Goal: Information Seeking & Learning: Learn about a topic

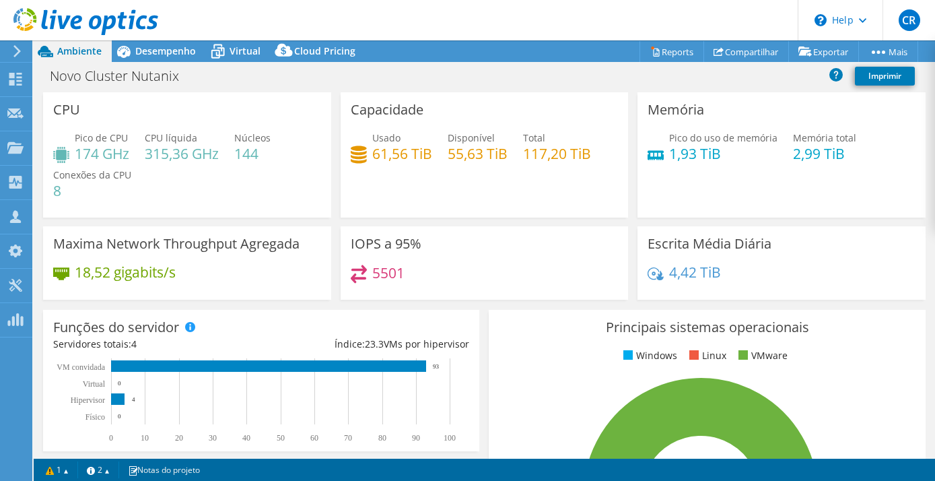
select select "SouthAmerica"
select select "USD"
click at [51, 14] on icon at bounding box center [85, 22] width 145 height 28
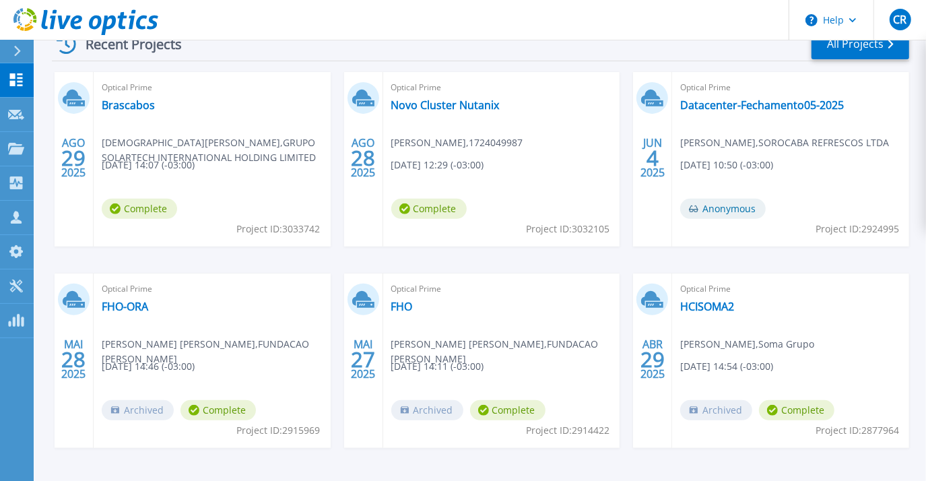
scroll to position [240, 0]
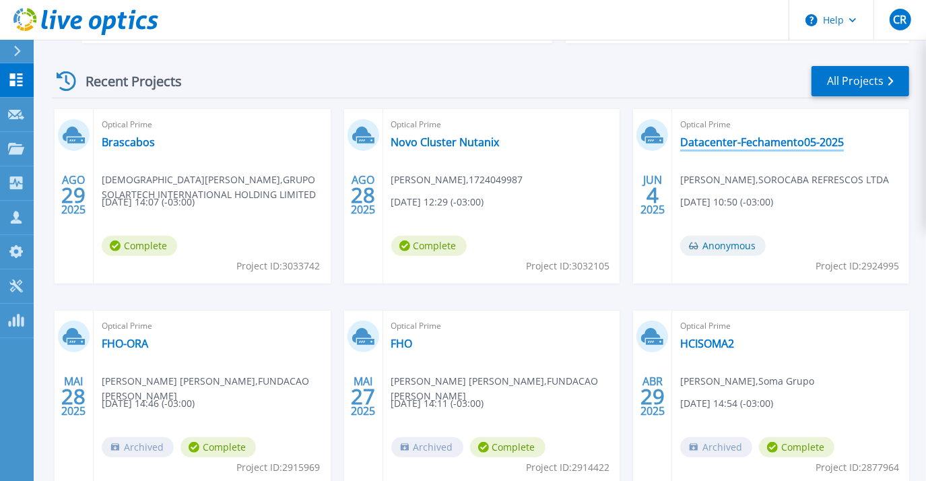
click at [758, 142] on link "Datacenter-Fechamento05-2025" at bounding box center [762, 141] width 164 height 13
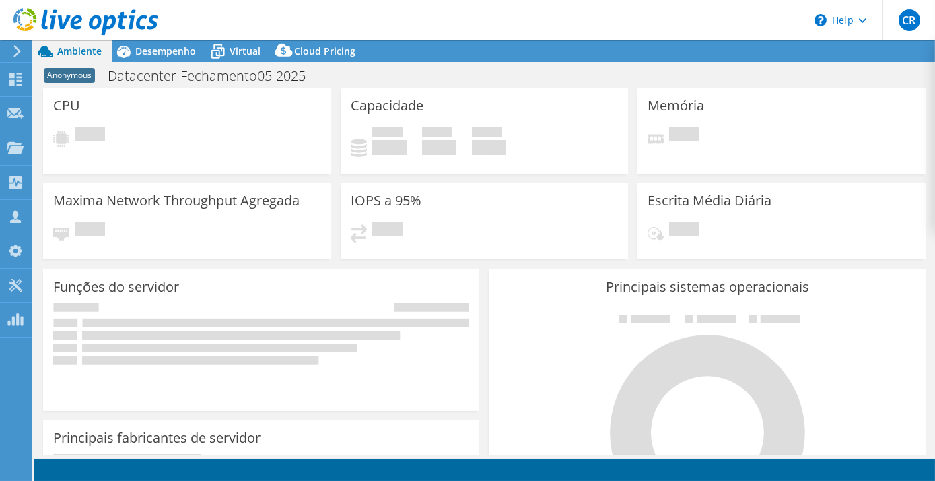
select select "USD"
select select "SouthAmerica"
select select "BRL"
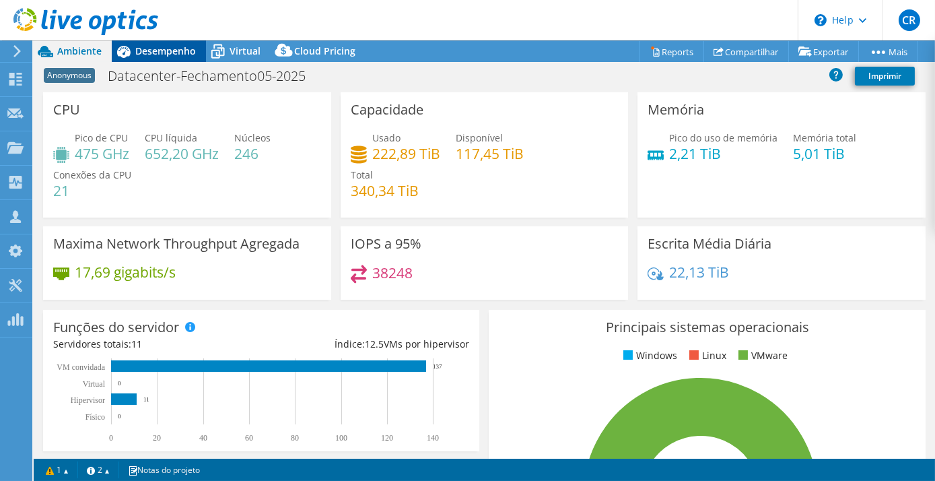
click at [147, 50] on span "Desempenho" at bounding box center [165, 50] width 61 height 13
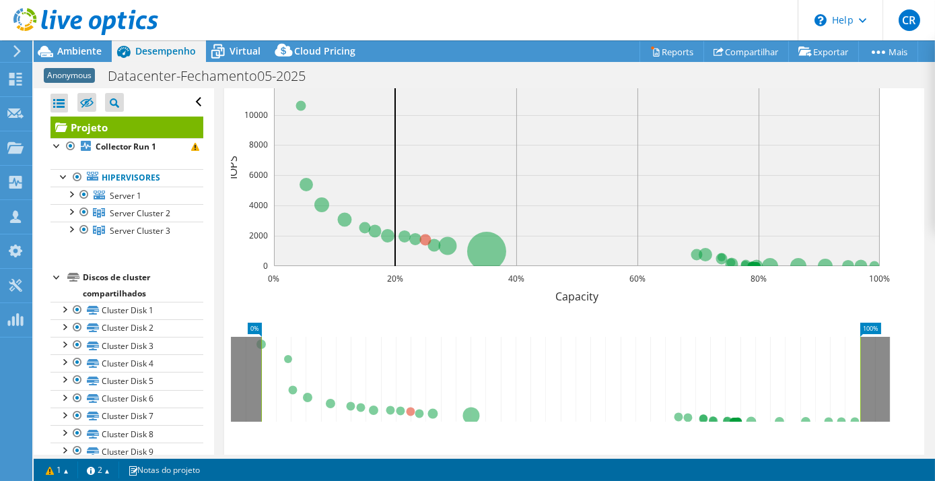
scroll to position [570, 0]
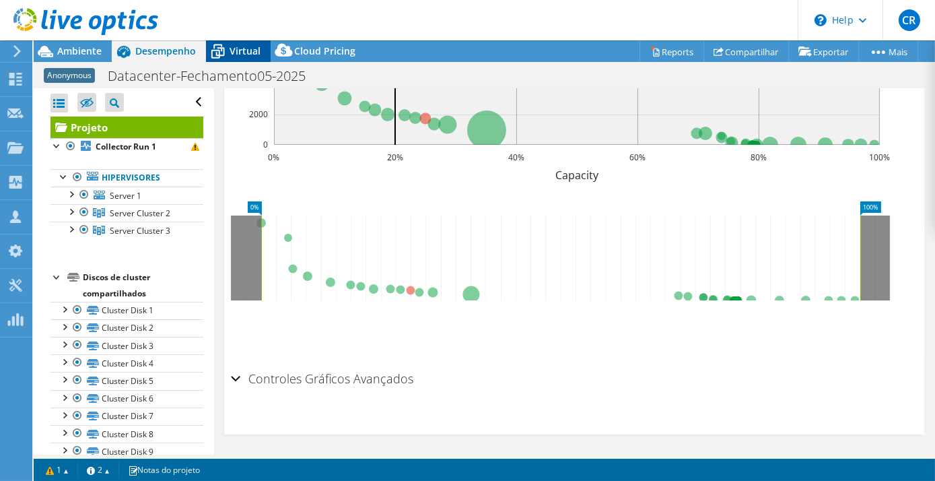
click at [239, 46] on span "Virtual" at bounding box center [245, 50] width 31 height 13
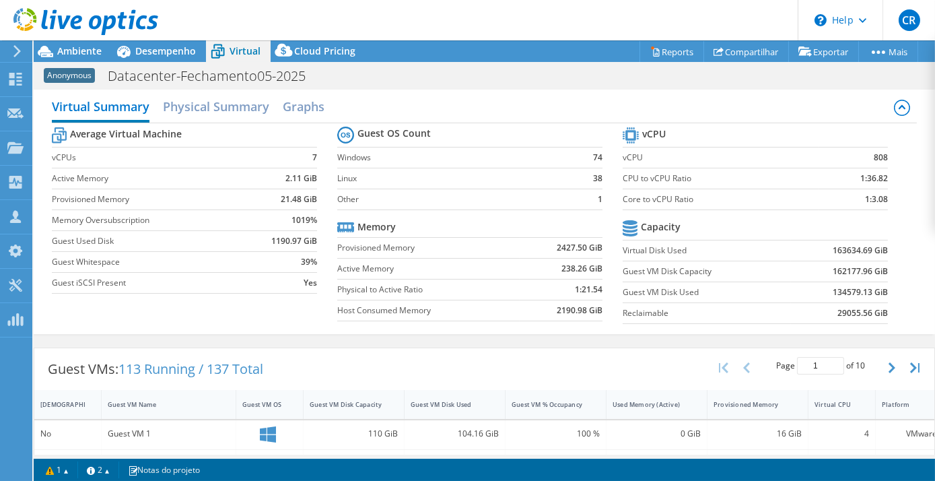
scroll to position [0, 0]
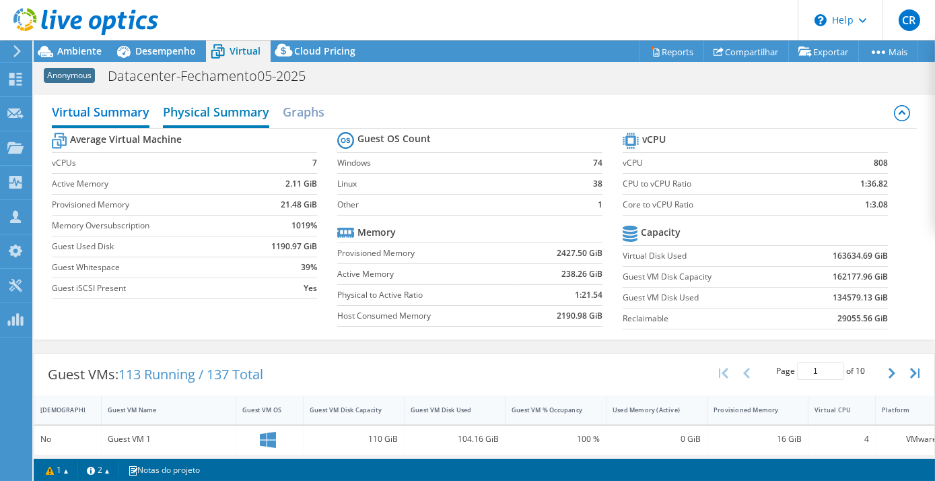
click at [228, 104] on h2 "Physical Summary" at bounding box center [216, 113] width 106 height 30
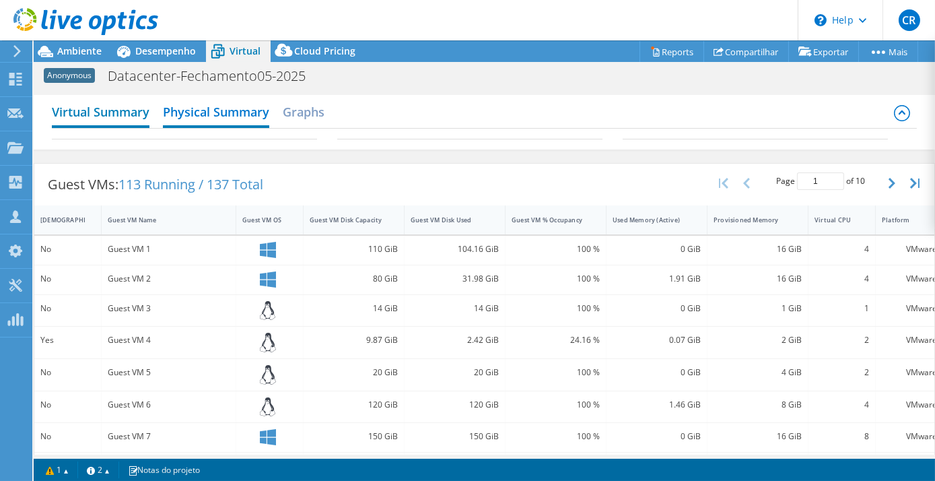
click at [85, 109] on h2 "Virtual Summary" at bounding box center [101, 113] width 98 height 30
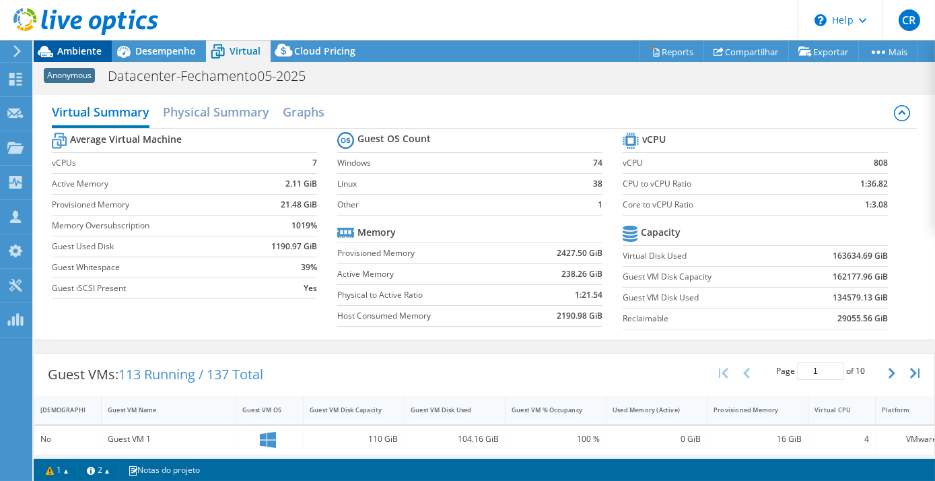
click at [70, 49] on span "Ambiente" at bounding box center [79, 50] width 44 height 13
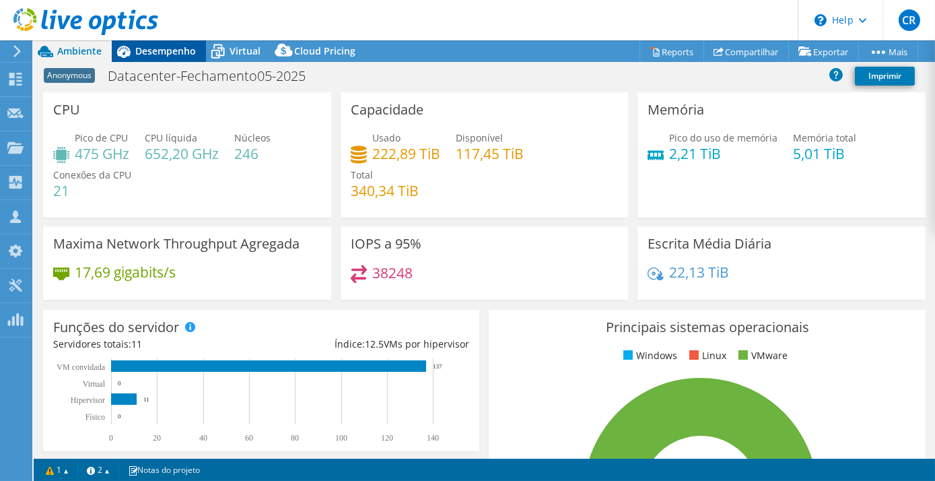
click at [153, 49] on span "Desempenho" at bounding box center [165, 50] width 61 height 13
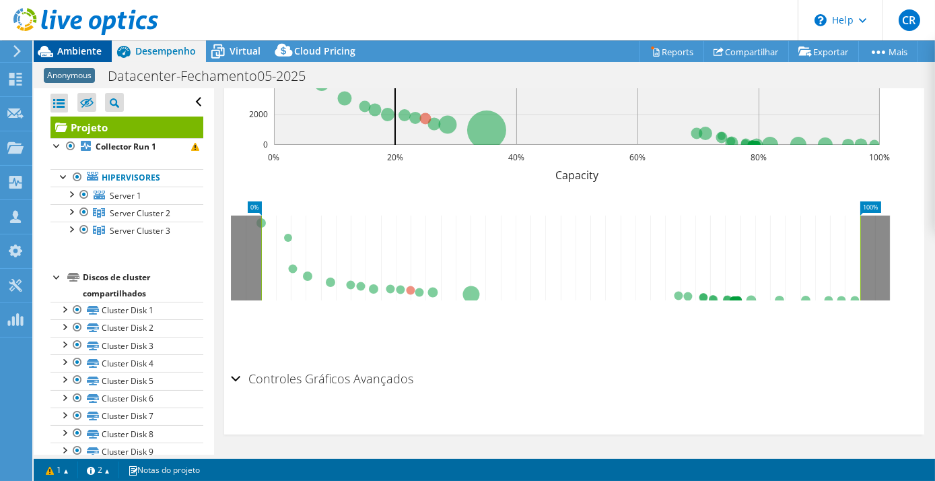
click at [75, 49] on span "Ambiente" at bounding box center [79, 50] width 44 height 13
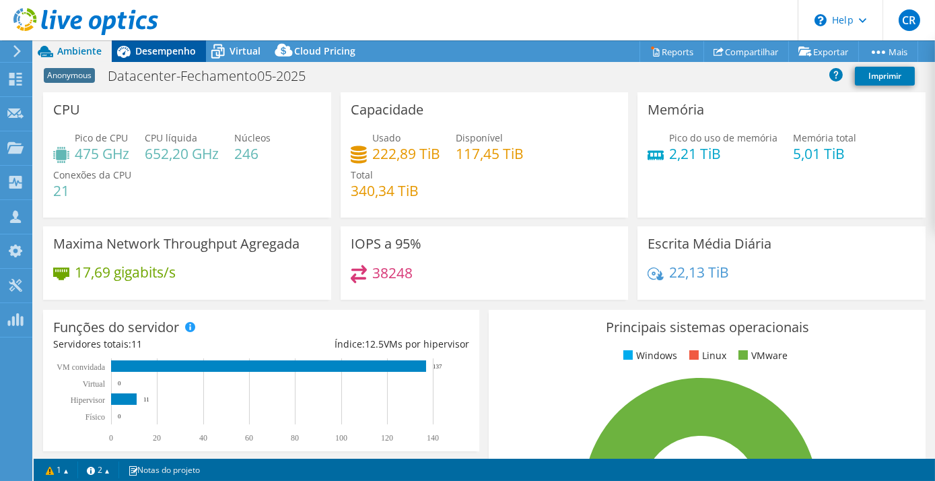
click at [163, 50] on span "Desempenho" at bounding box center [165, 50] width 61 height 13
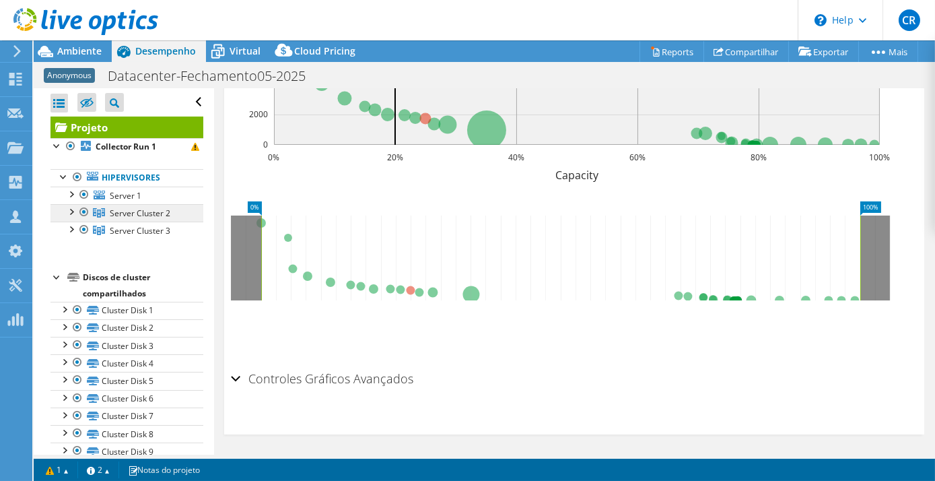
click at [131, 208] on span "Server Cluster 2" at bounding box center [140, 212] width 61 height 11
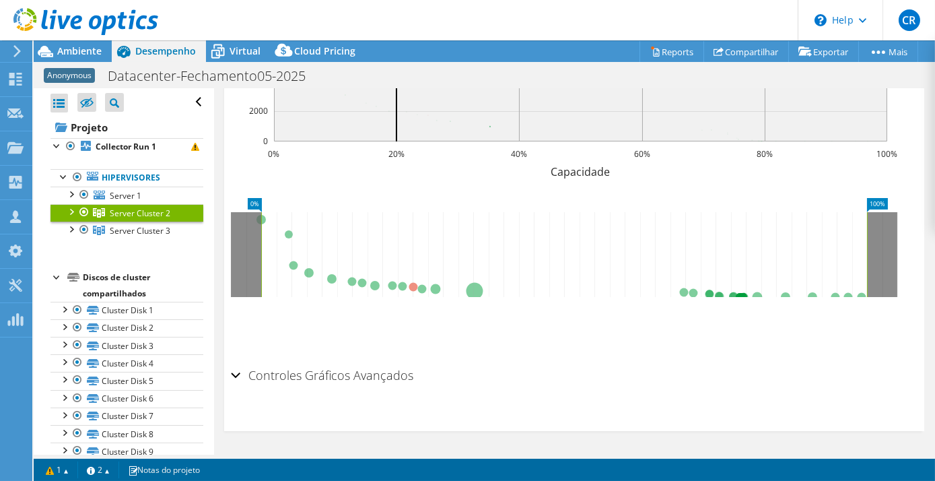
scroll to position [494, 0]
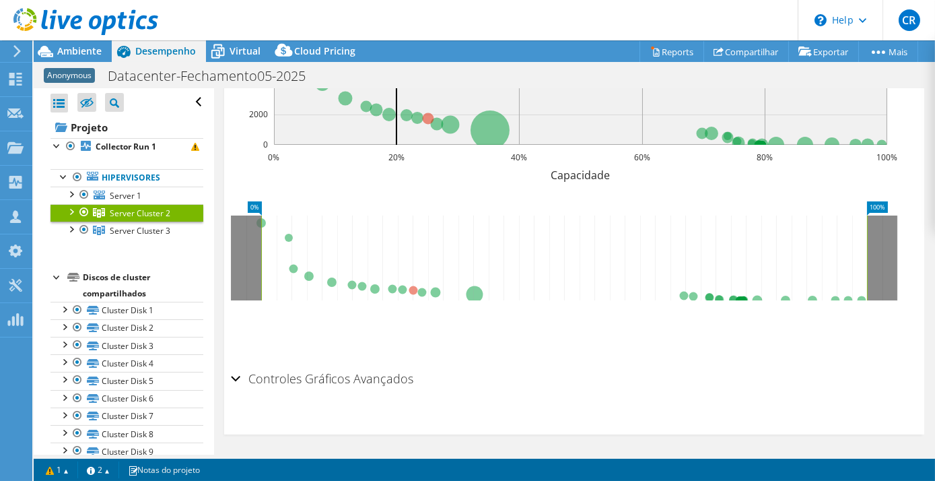
click at [74, 209] on div at bounding box center [70, 210] width 13 height 13
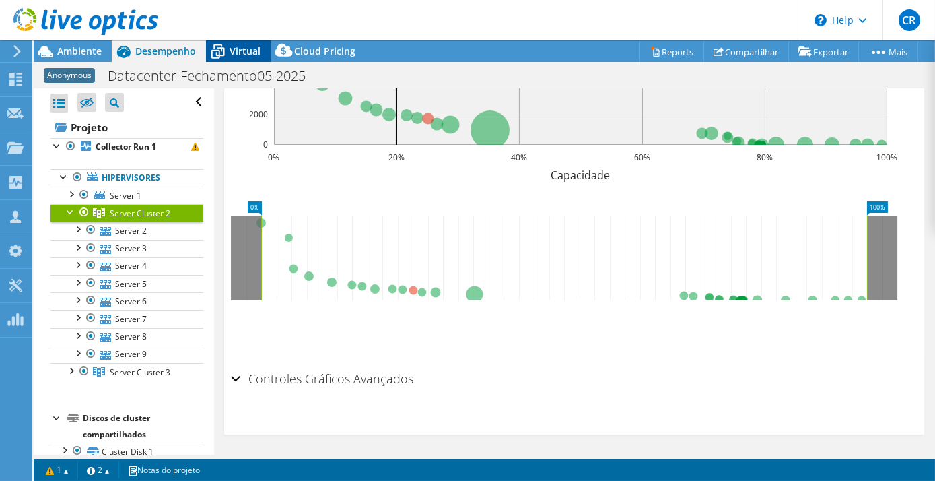
click at [242, 52] on span "Virtual" at bounding box center [245, 50] width 31 height 13
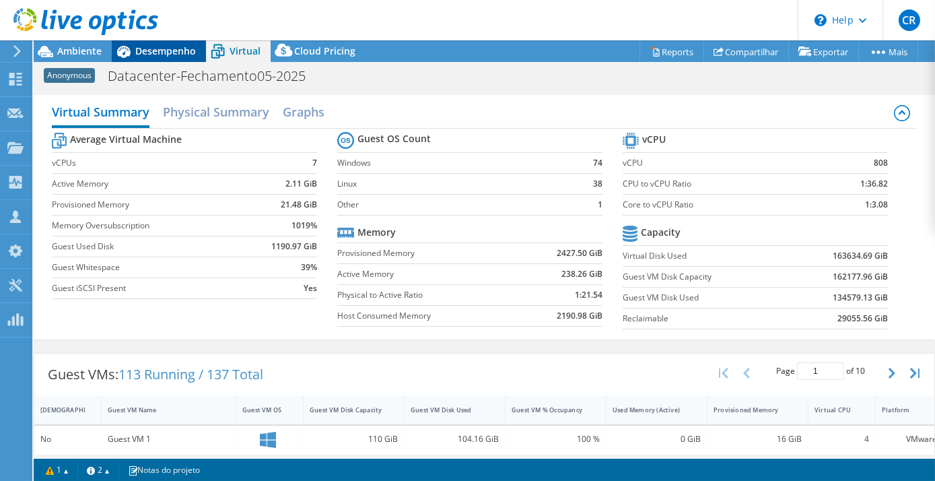
click at [139, 51] on span "Desempenho" at bounding box center [165, 50] width 61 height 13
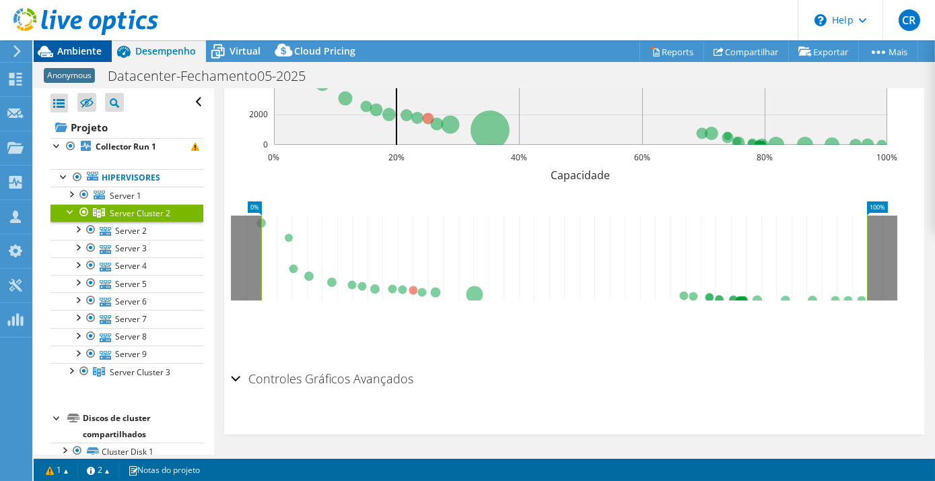
click at [86, 50] on span "Ambiente" at bounding box center [79, 50] width 44 height 13
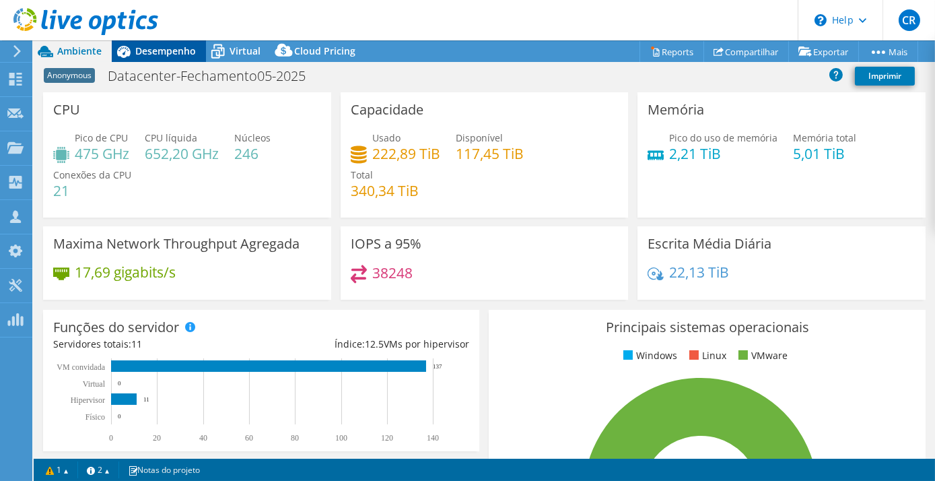
click at [182, 55] on span "Desempenho" at bounding box center [165, 50] width 61 height 13
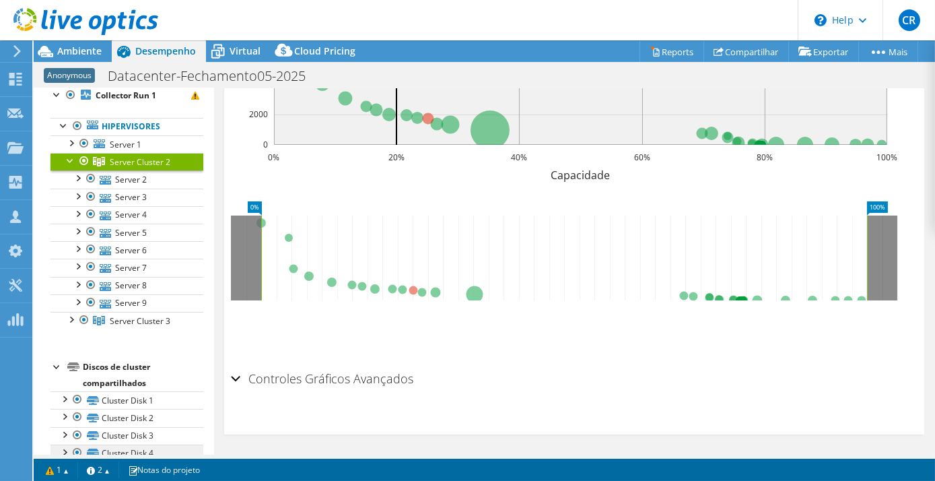
scroll to position [0, 0]
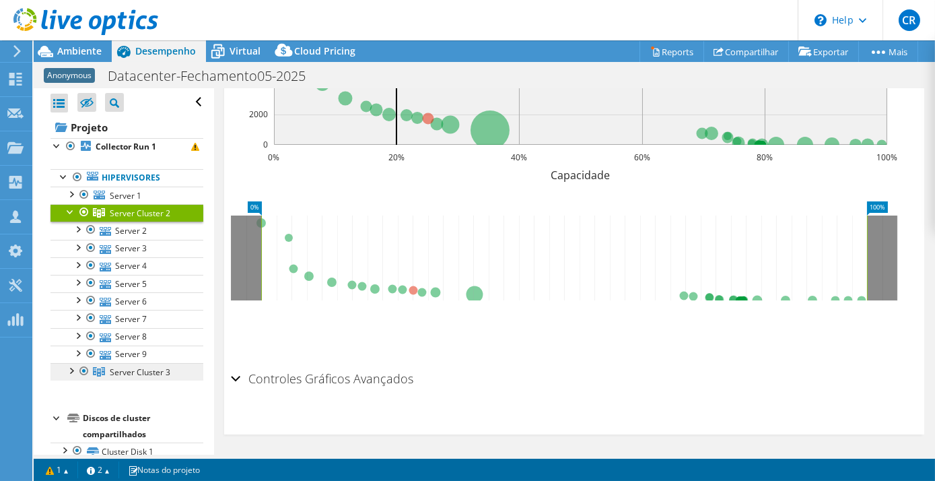
click at [129, 369] on span "Server Cluster 3" at bounding box center [140, 371] width 61 height 11
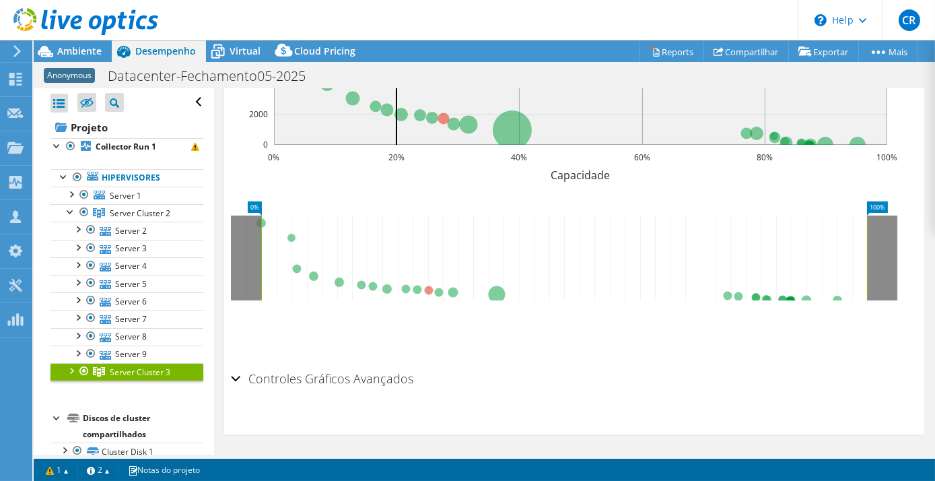
click at [75, 364] on div at bounding box center [70, 369] width 13 height 13
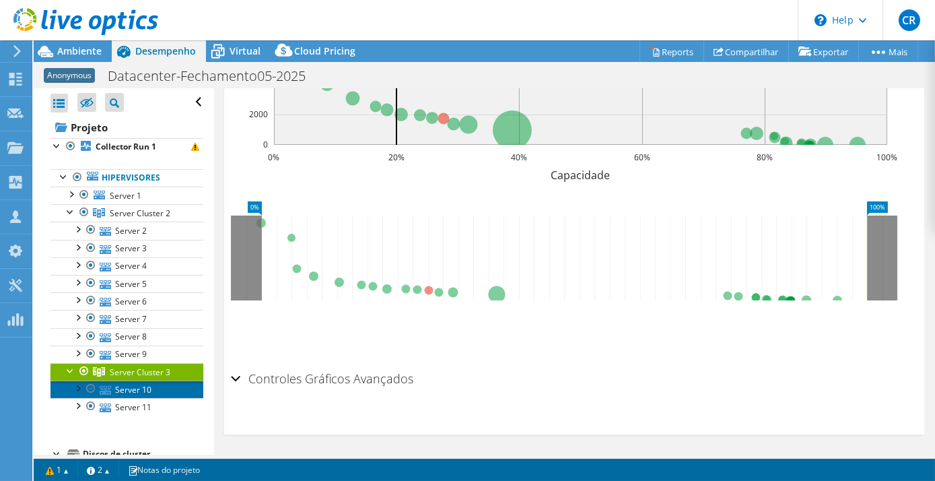
click at [140, 385] on link "Server 10" at bounding box center [127, 389] width 153 height 18
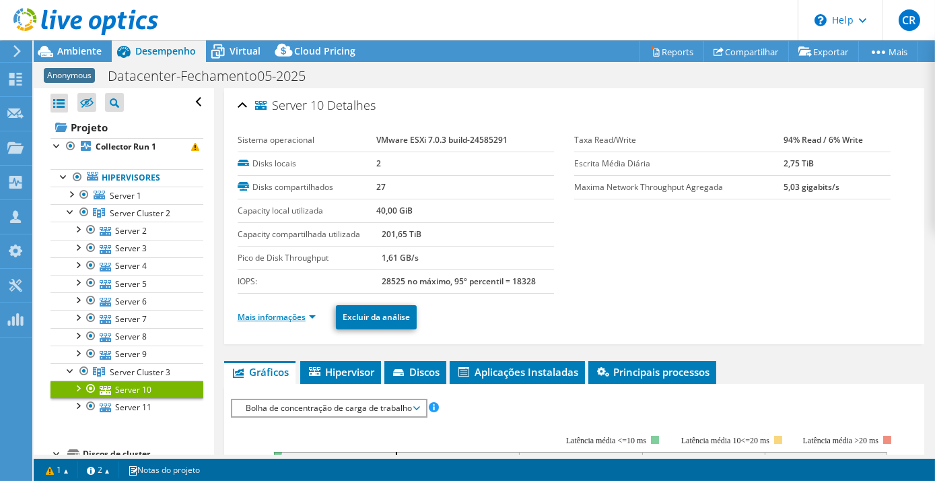
click at [315, 315] on link "Mais informações" at bounding box center [277, 316] width 78 height 11
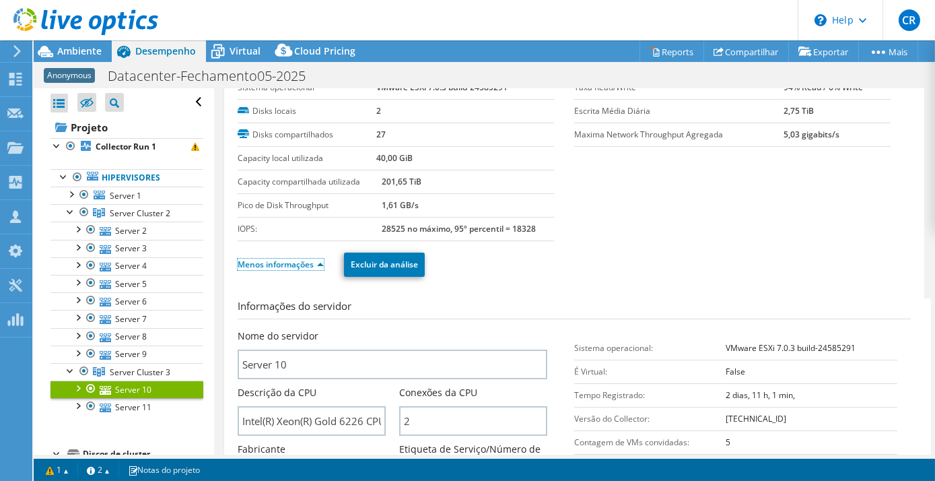
scroll to position [122, 0]
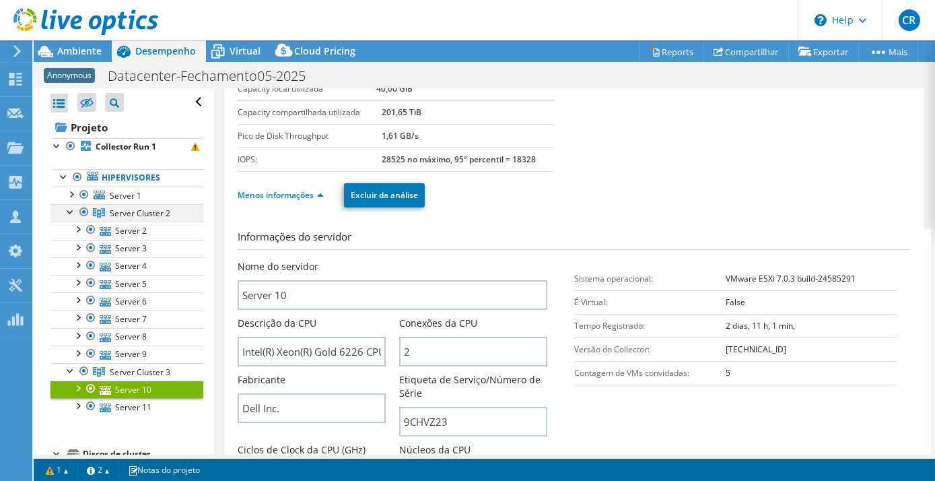
click at [69, 209] on div at bounding box center [70, 210] width 13 height 13
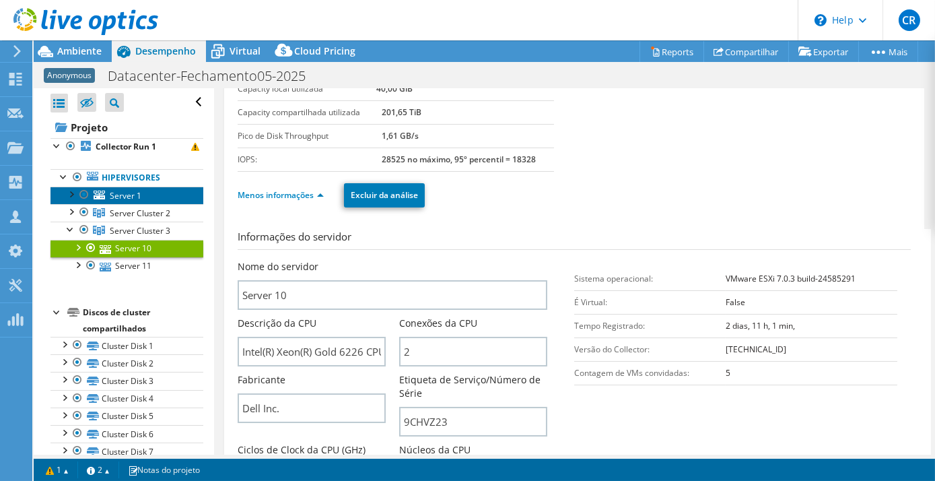
click at [112, 190] on span "Server 1" at bounding box center [126, 195] width 32 height 11
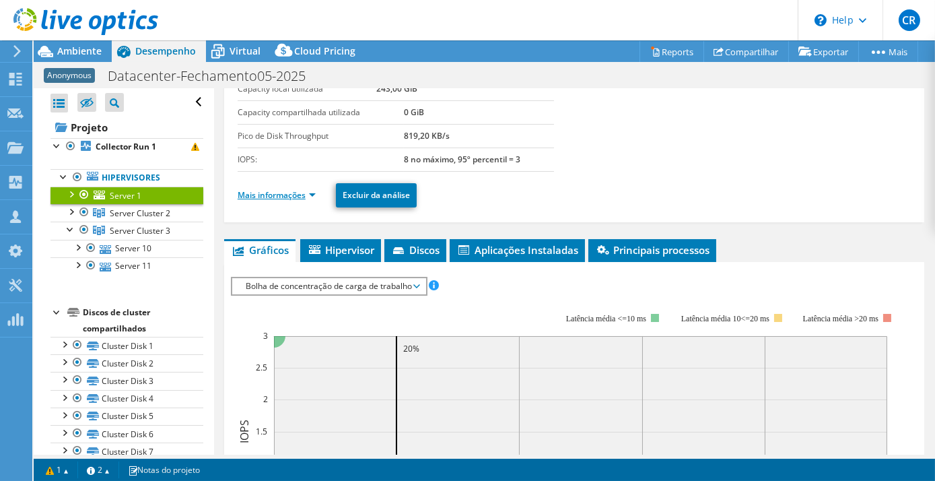
click at [314, 193] on link "Mais informações" at bounding box center [277, 194] width 78 height 11
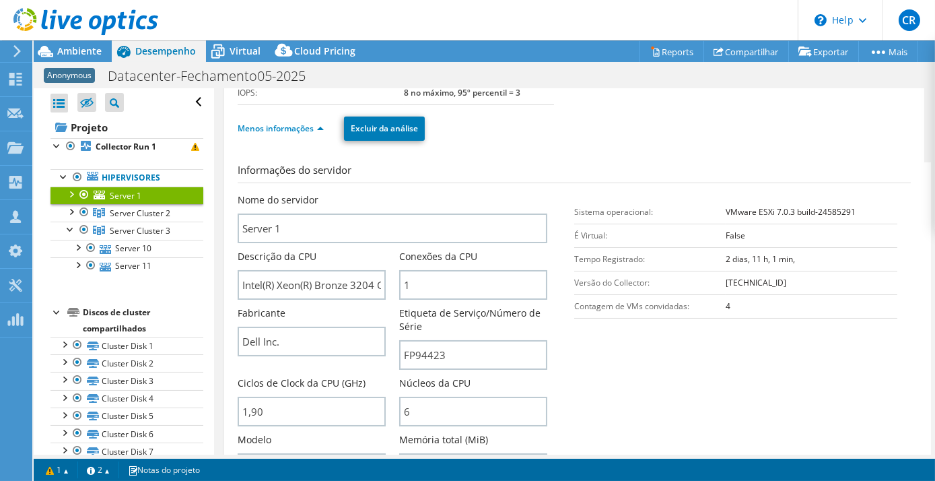
scroll to position [163, 0]
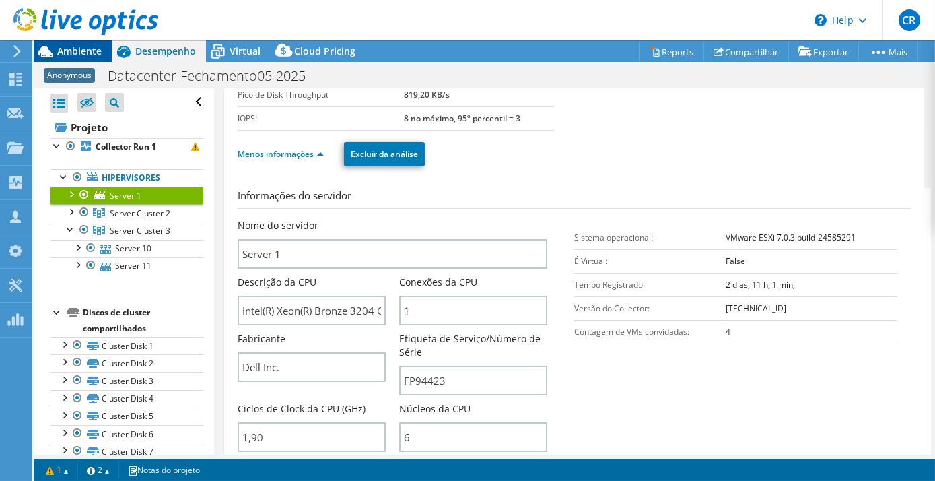
click at [71, 48] on span "Ambiente" at bounding box center [79, 50] width 44 height 13
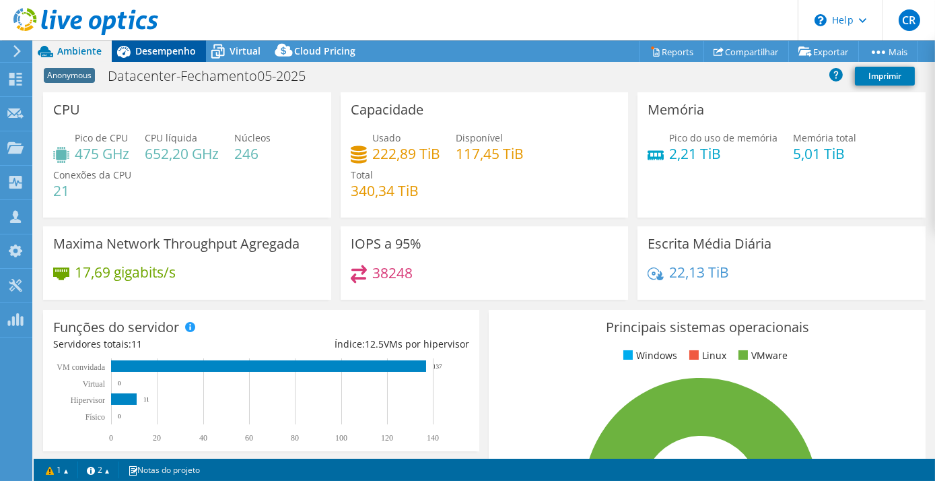
click at [173, 50] on span "Desempenho" at bounding box center [165, 50] width 61 height 13
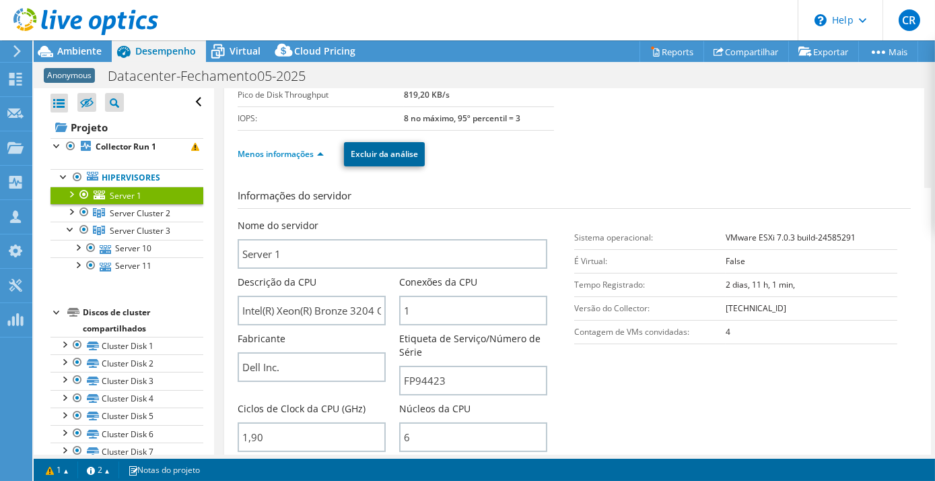
click at [382, 152] on link "Excluir da análise" at bounding box center [384, 154] width 81 height 24
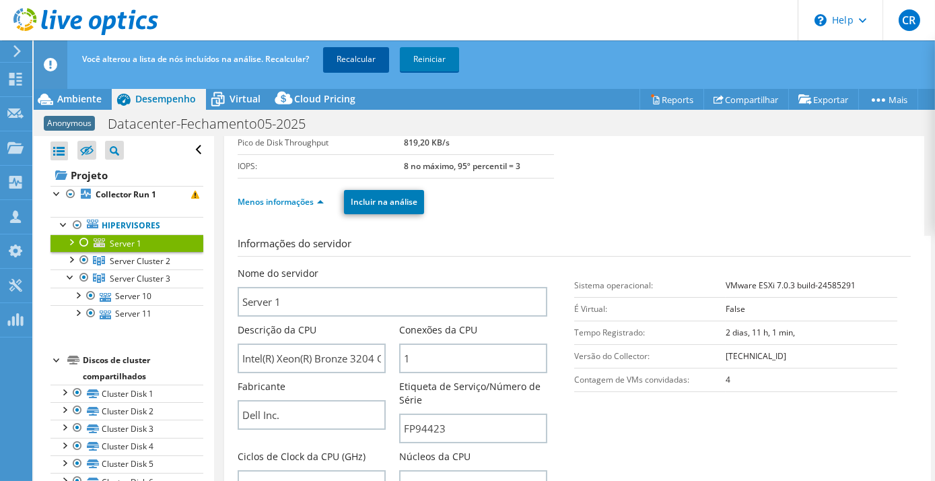
click at [364, 56] on link "Recalcular" at bounding box center [356, 59] width 66 height 24
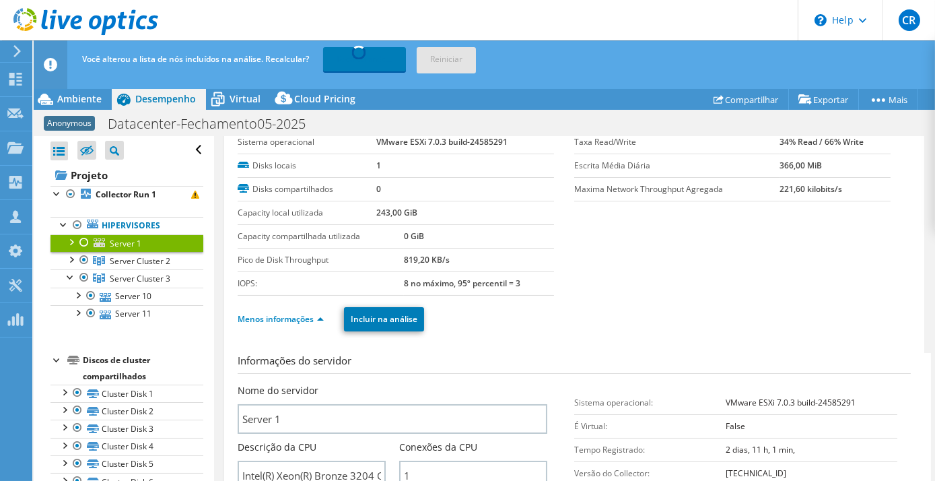
scroll to position [40, 0]
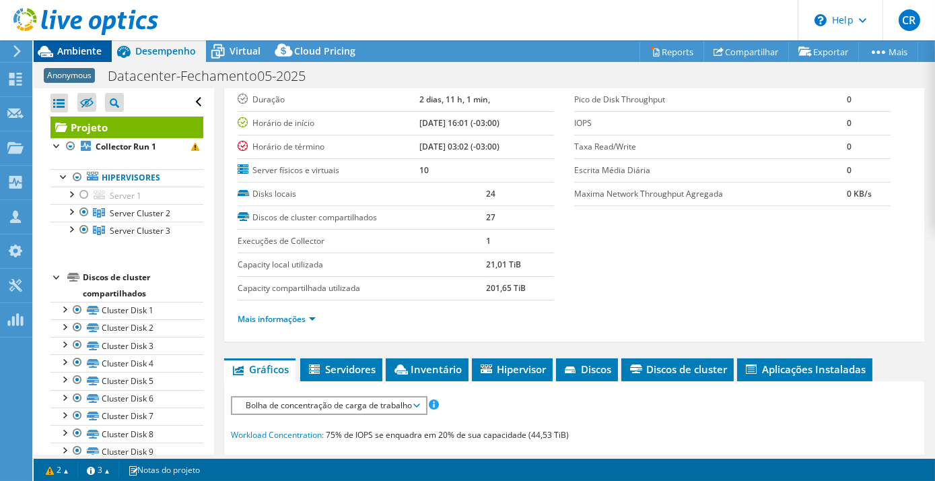
click at [70, 50] on span "Ambiente" at bounding box center [79, 50] width 44 height 13
